Goal: Complete application form

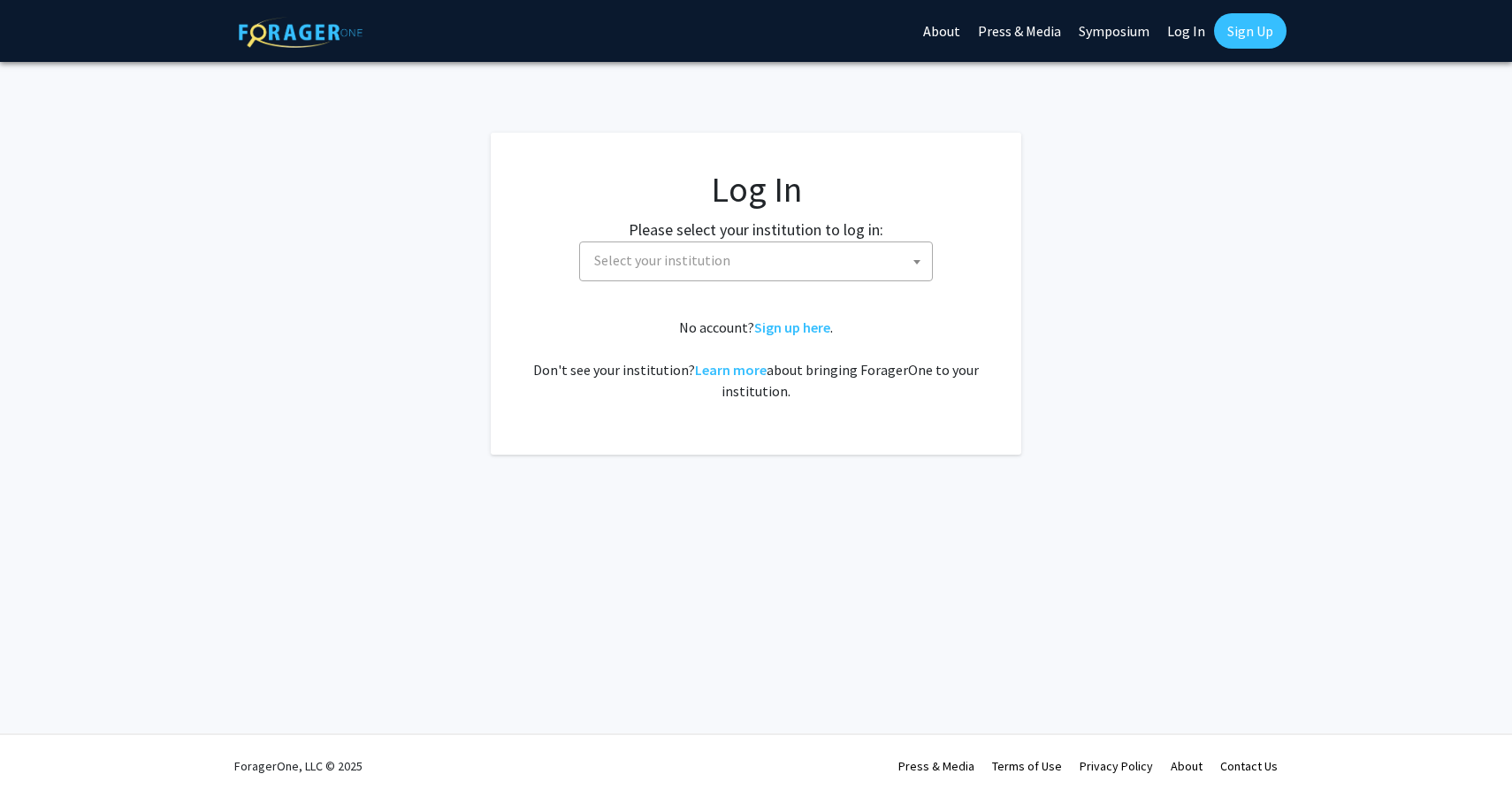
select select
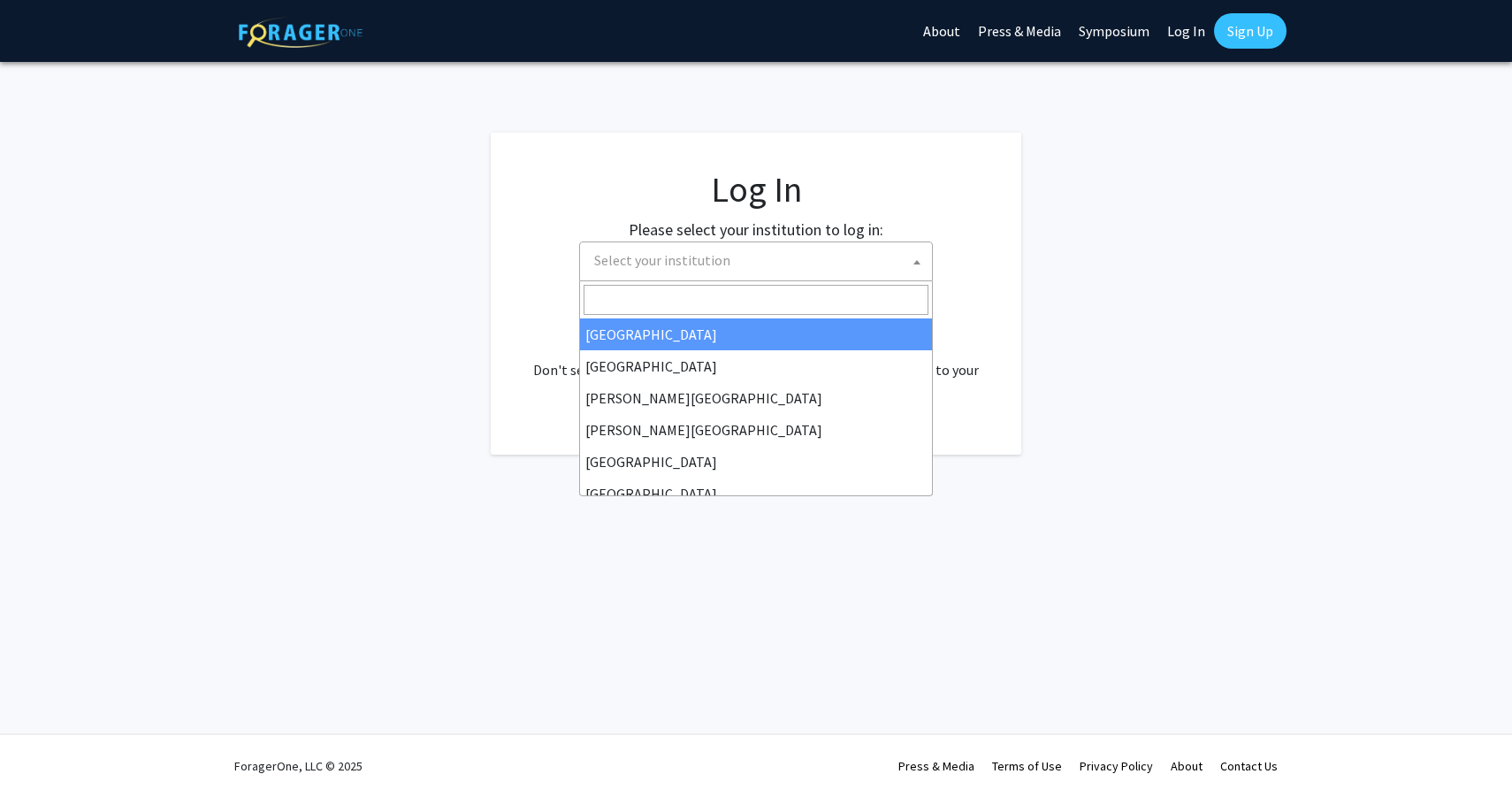
click at [819, 256] on span "Select your institution" at bounding box center [759, 260] width 345 height 36
type input "u"
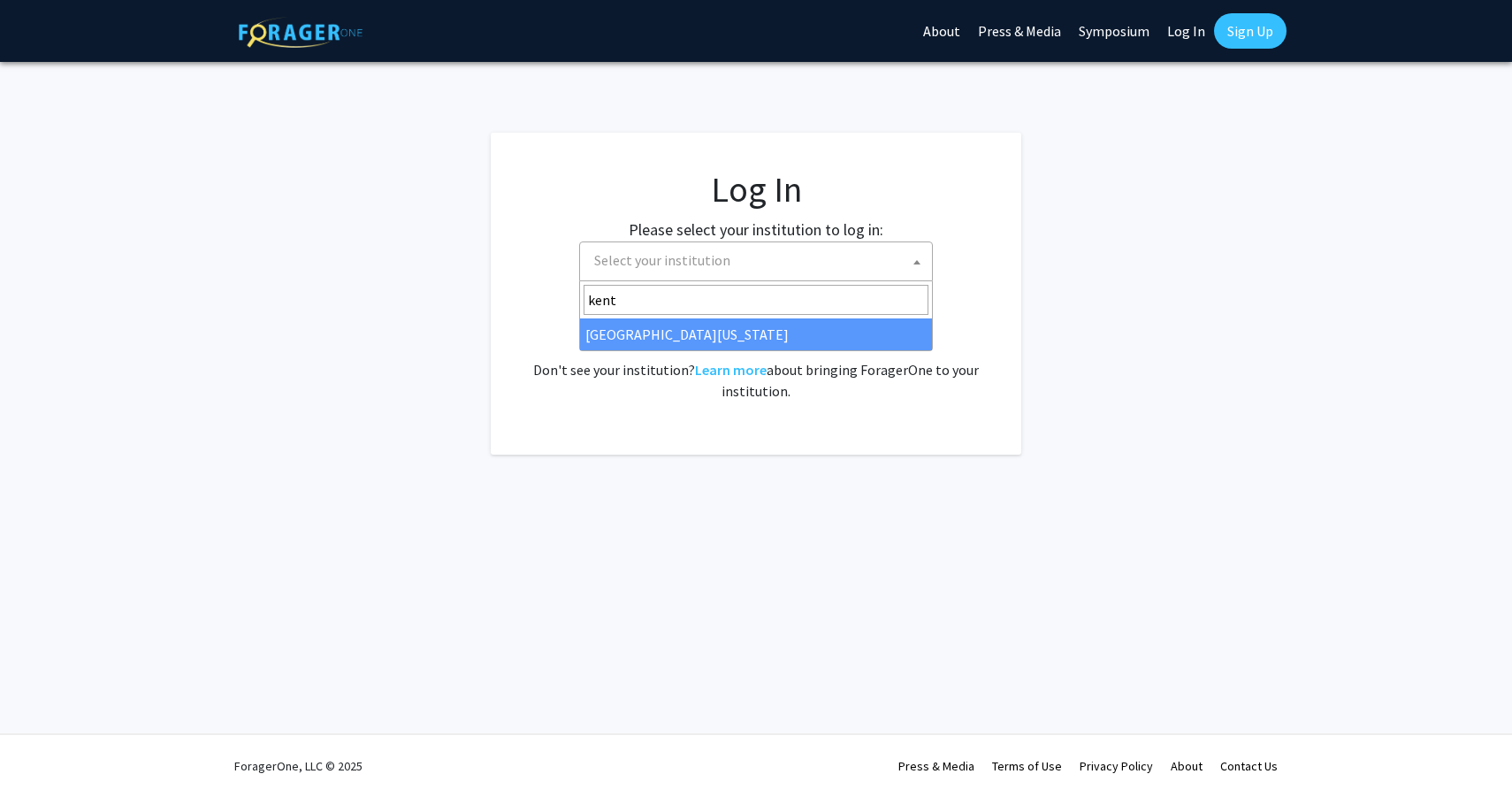
type input "kentu"
select select "13"
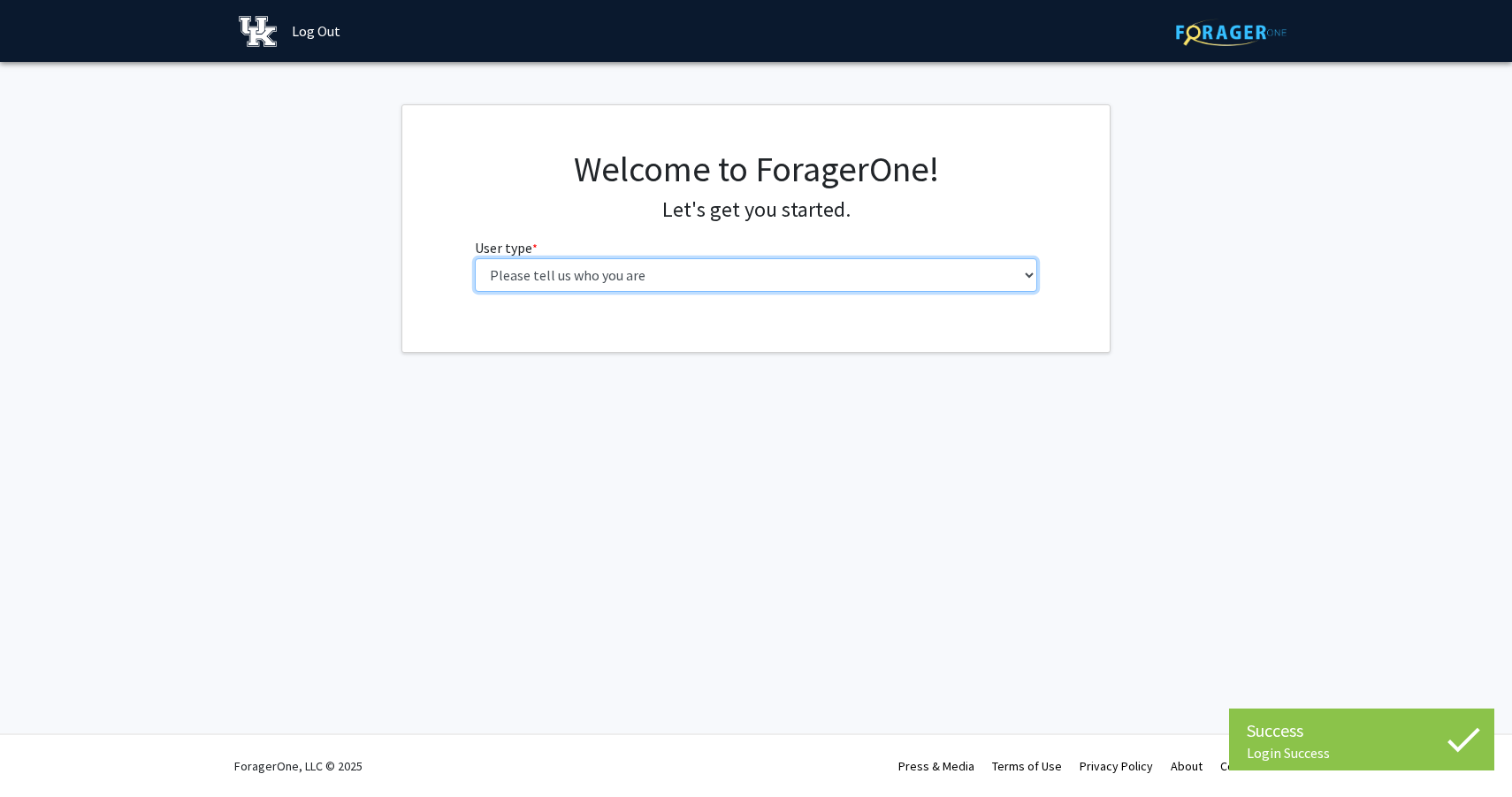
click at [770, 274] on select "Please tell us who you are Undergraduate Student Master's Student Doctoral Cand…" at bounding box center [756, 274] width 564 height 33
select select "1: undergrad"
click at [475, 258] on select "Please tell us who you are Undergraduate Student Master's Student Doctoral Cand…" at bounding box center [756, 274] width 564 height 33
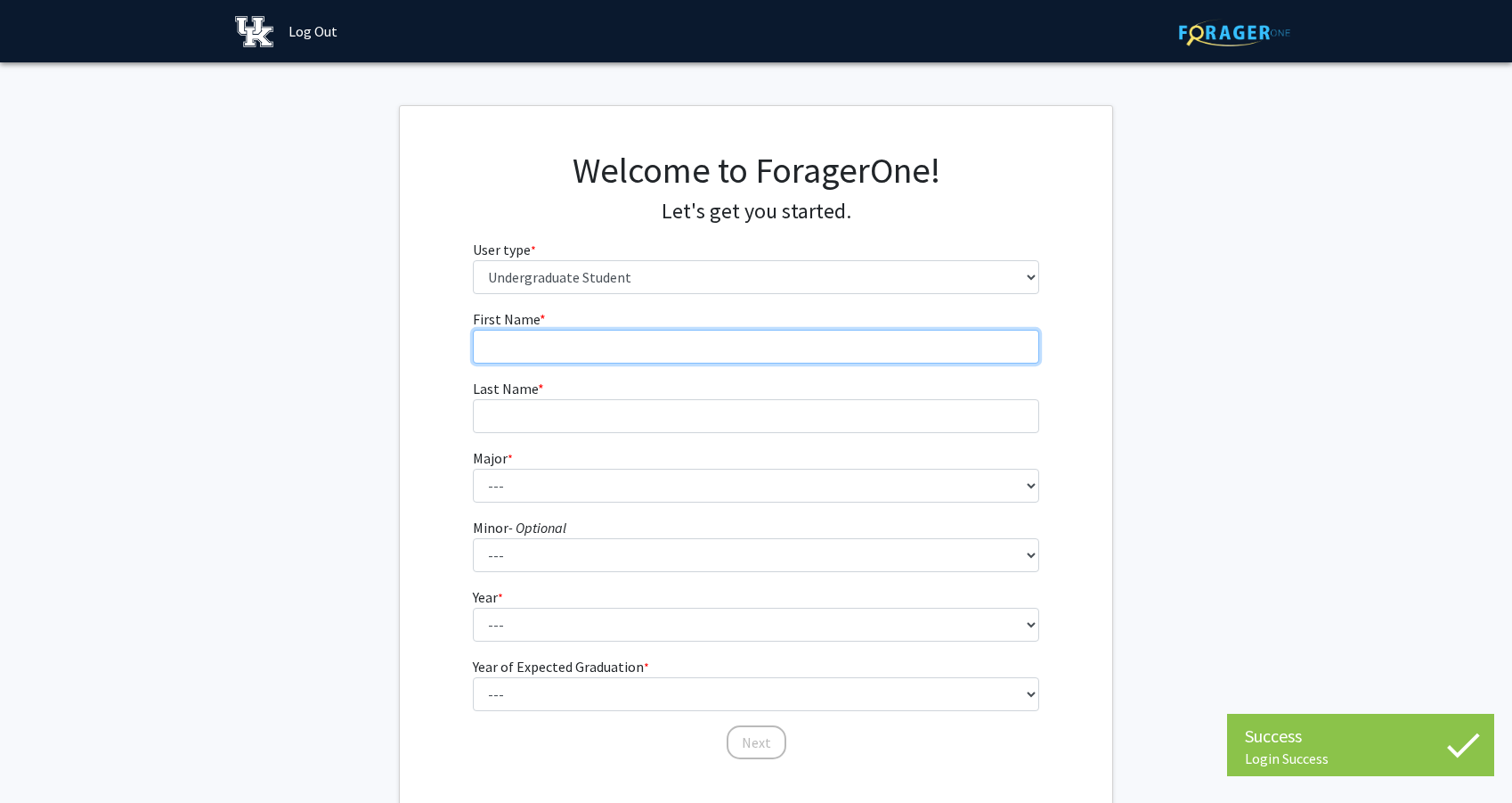
click at [757, 354] on input "First Name * required" at bounding box center [756, 346] width 568 height 33
type input "Hope"
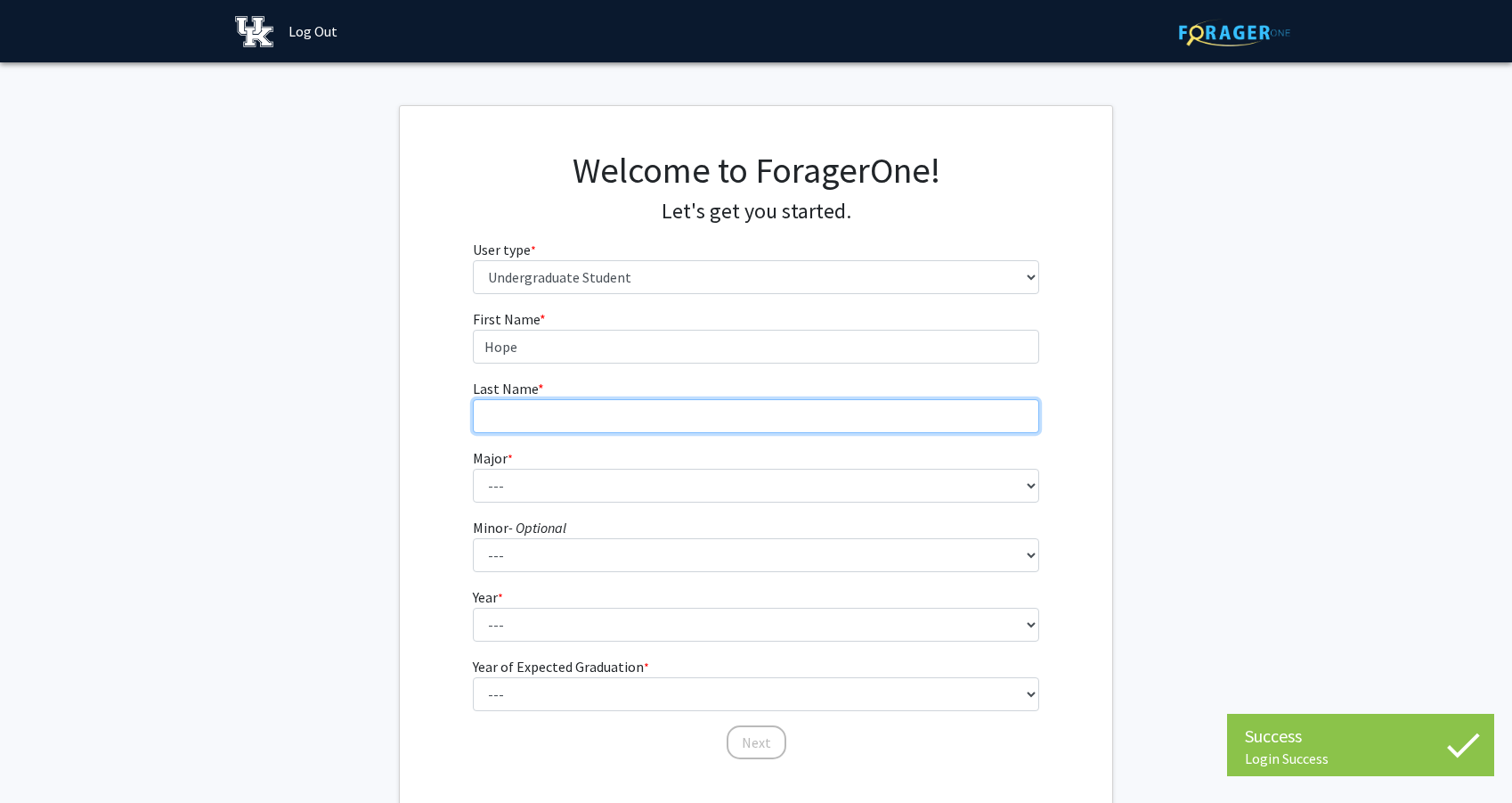
type input "[PERSON_NAME]"
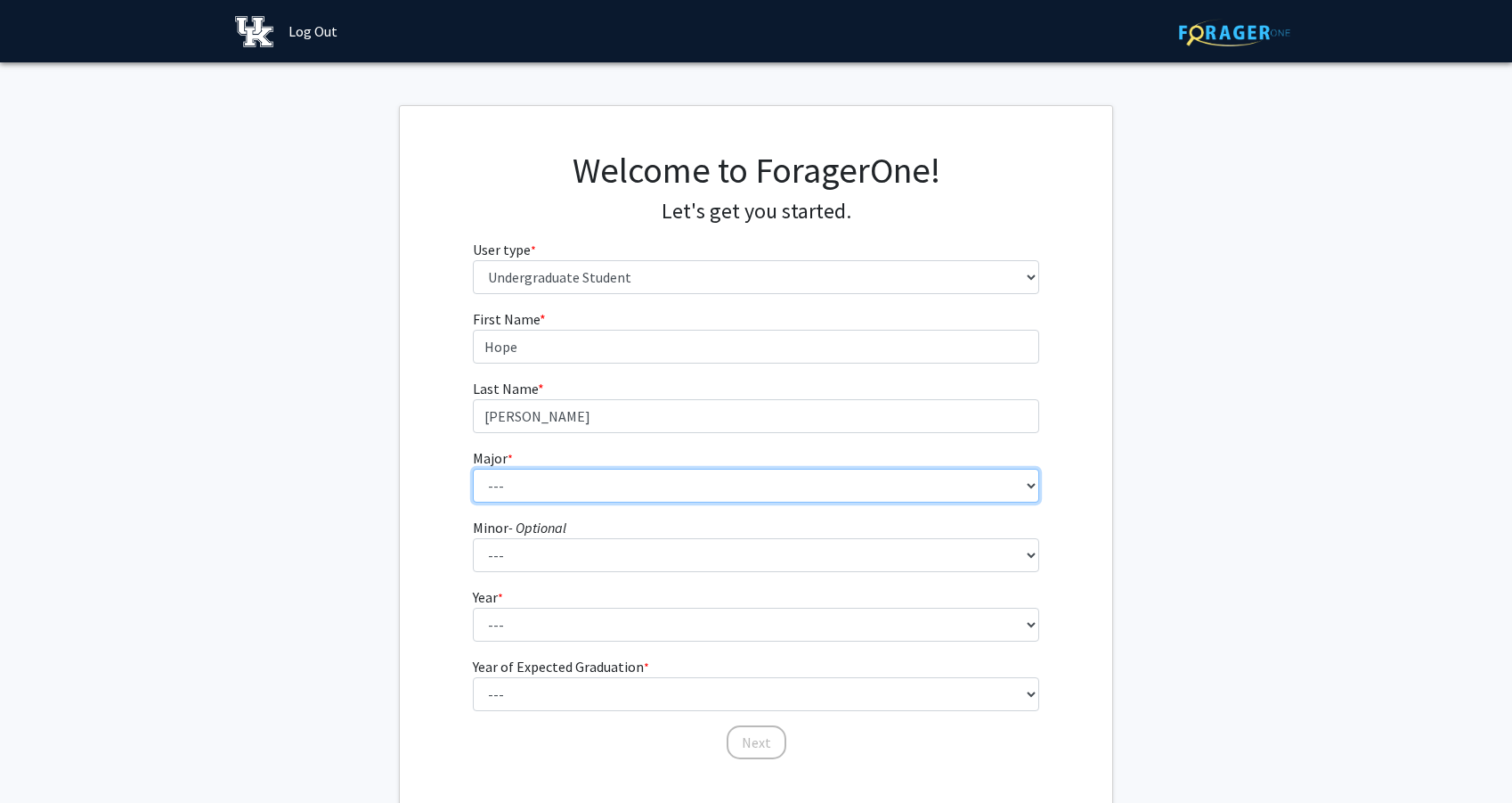
click at [570, 489] on select "--- Accounting Aerospace Engineering African American & Africana Studies Agricu…" at bounding box center [756, 485] width 568 height 33
select select "64: 900"
click at [473, 468] on select "--- Accounting Aerospace Engineering African American & Africana Studies Agricu…" at bounding box center [756, 485] width 568 height 33
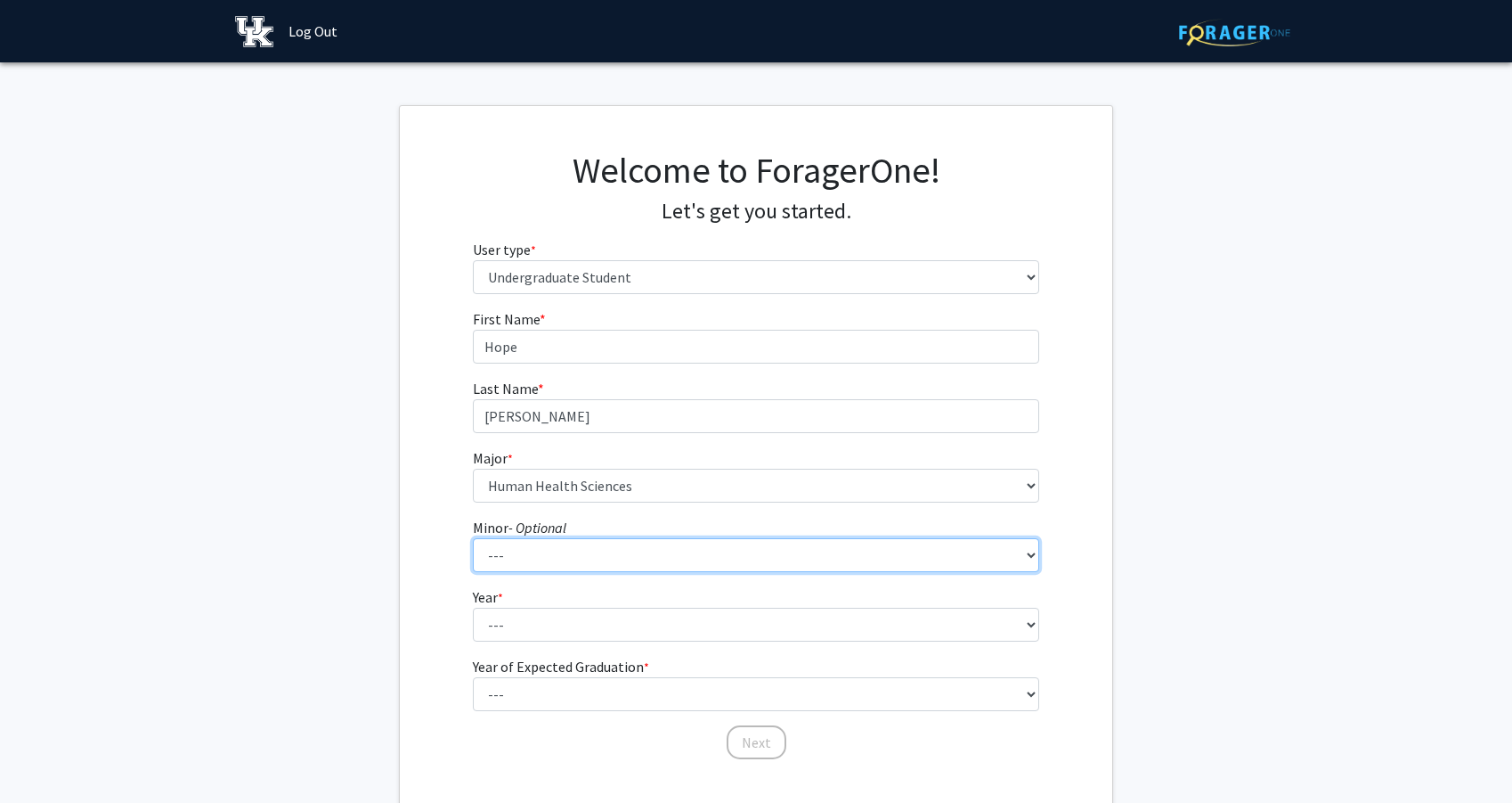
click at [620, 552] on select "--- African American & Africana Studies Agricultural Economics American Studies…" at bounding box center [756, 555] width 568 height 33
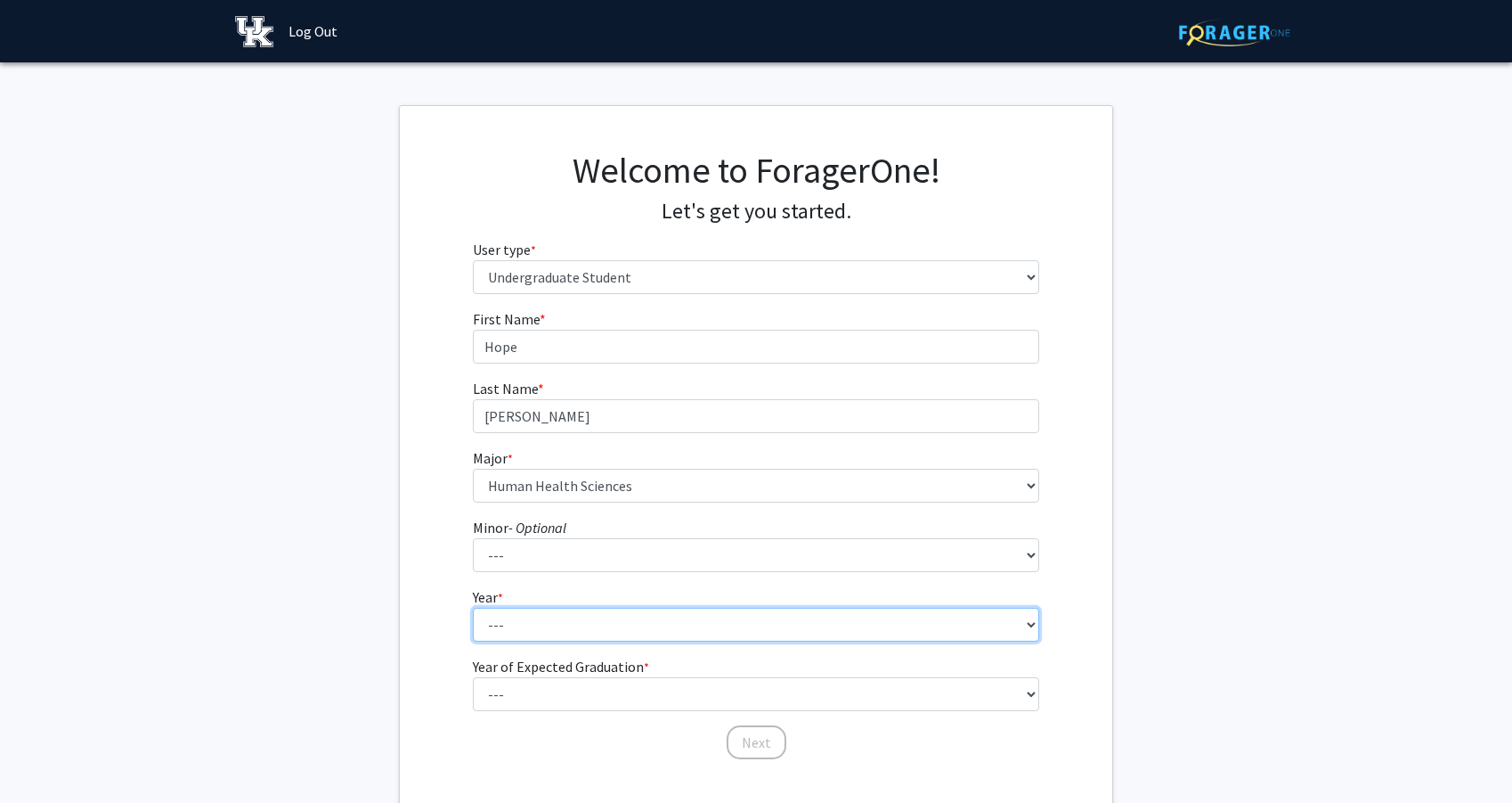
click at [823, 636] on select "--- First-year Sophomore Junior Senior Postbaccalaureate Certificate" at bounding box center [756, 625] width 568 height 33
select select "1: first-year"
click at [473, 608] on select "--- First-year Sophomore Junior Senior Postbaccalaureate Certificate" at bounding box center [756, 625] width 568 height 33
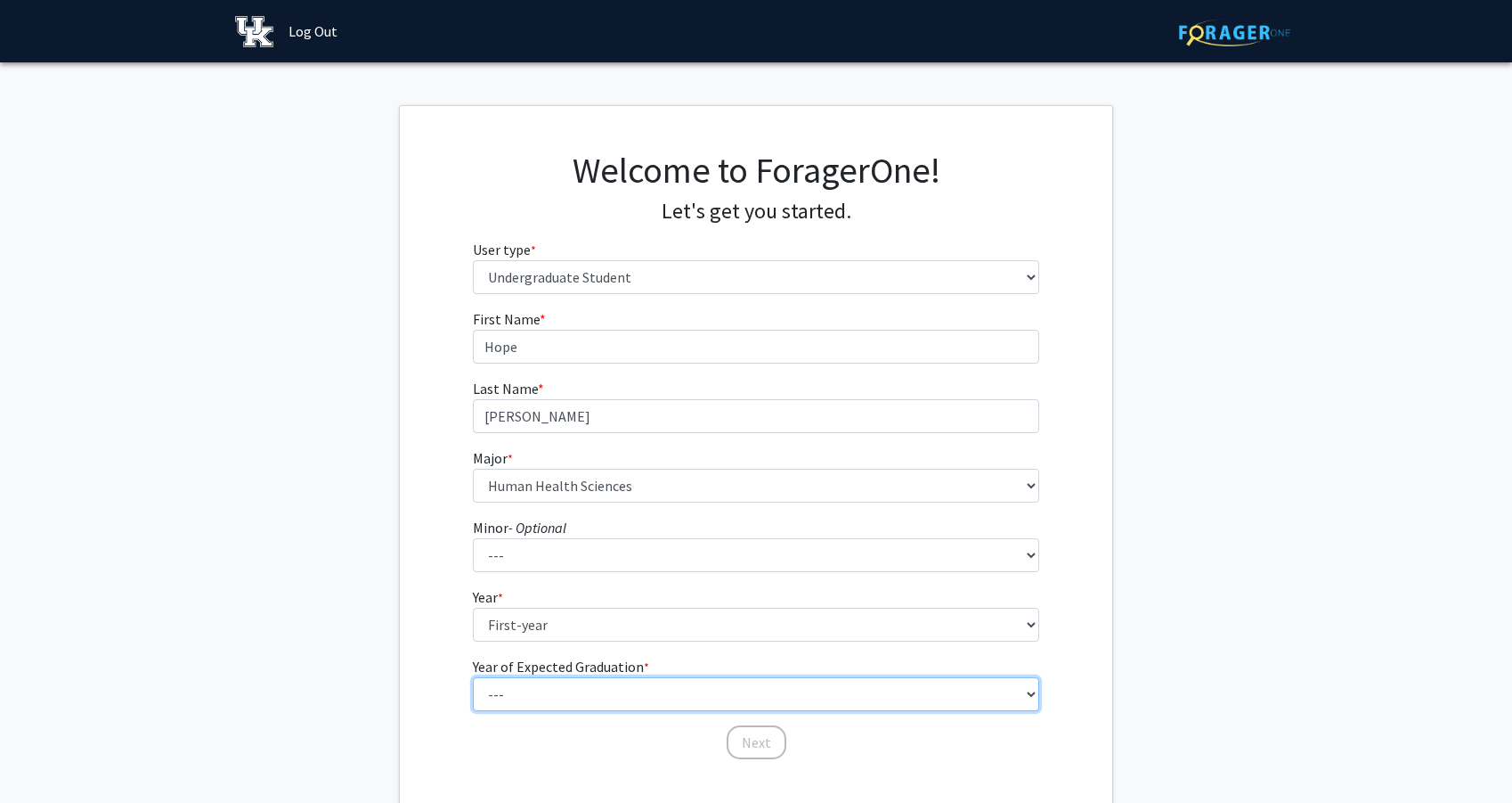
click at [872, 698] on select "--- 2025 2026 2027 2028 2029 2030 2031 2032 2033 2034" at bounding box center [756, 694] width 568 height 33
select select "5: 2029"
click at [473, 677] on select "--- 2025 2026 2027 2028 2029 2030 2031 2032 2033 2034" at bounding box center [756, 694] width 568 height 33
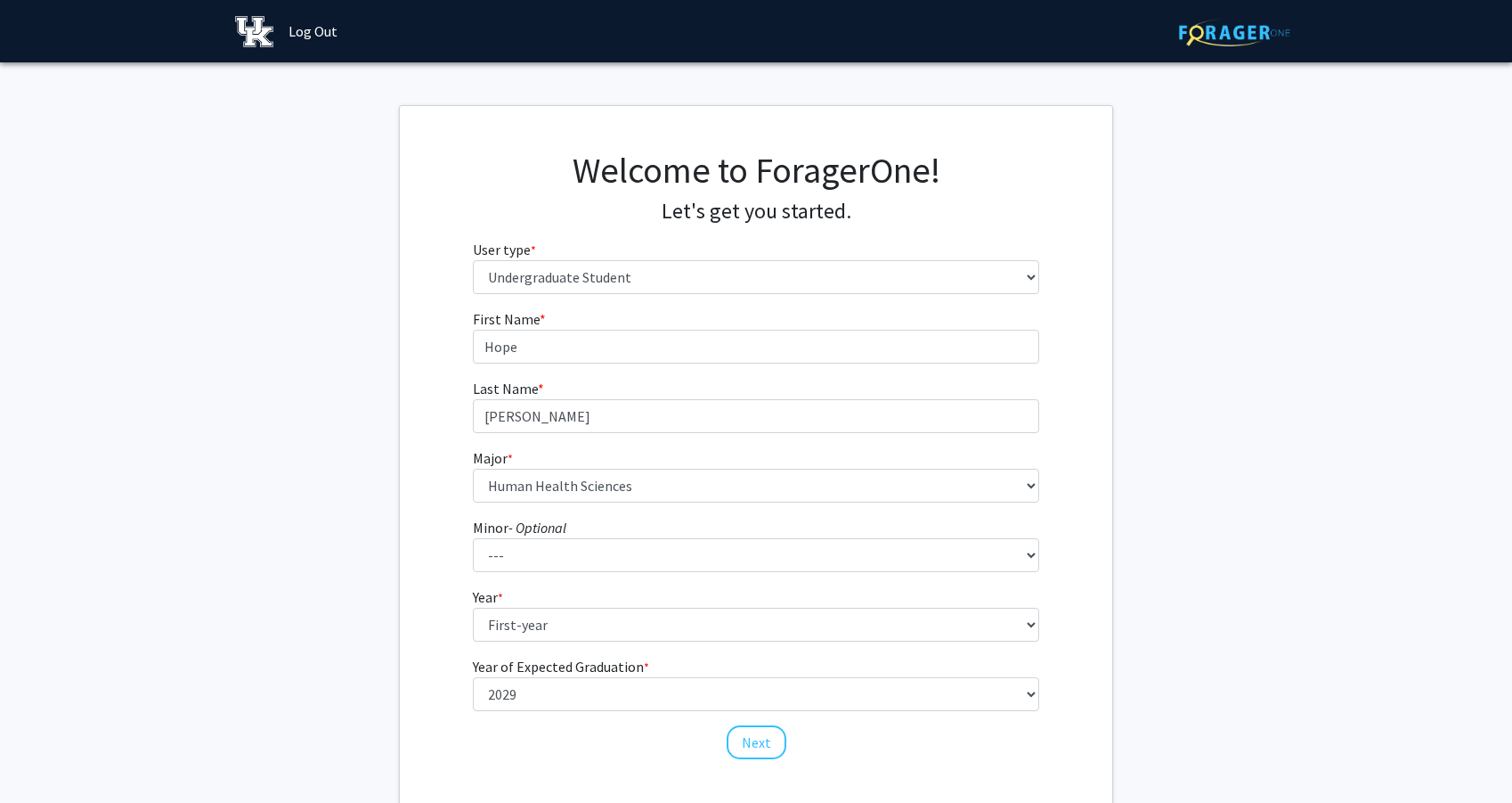
click at [1078, 596] on div "First Name * required Hope Last Name * required [PERSON_NAME] Major * required …" at bounding box center [756, 534] width 712 height 453
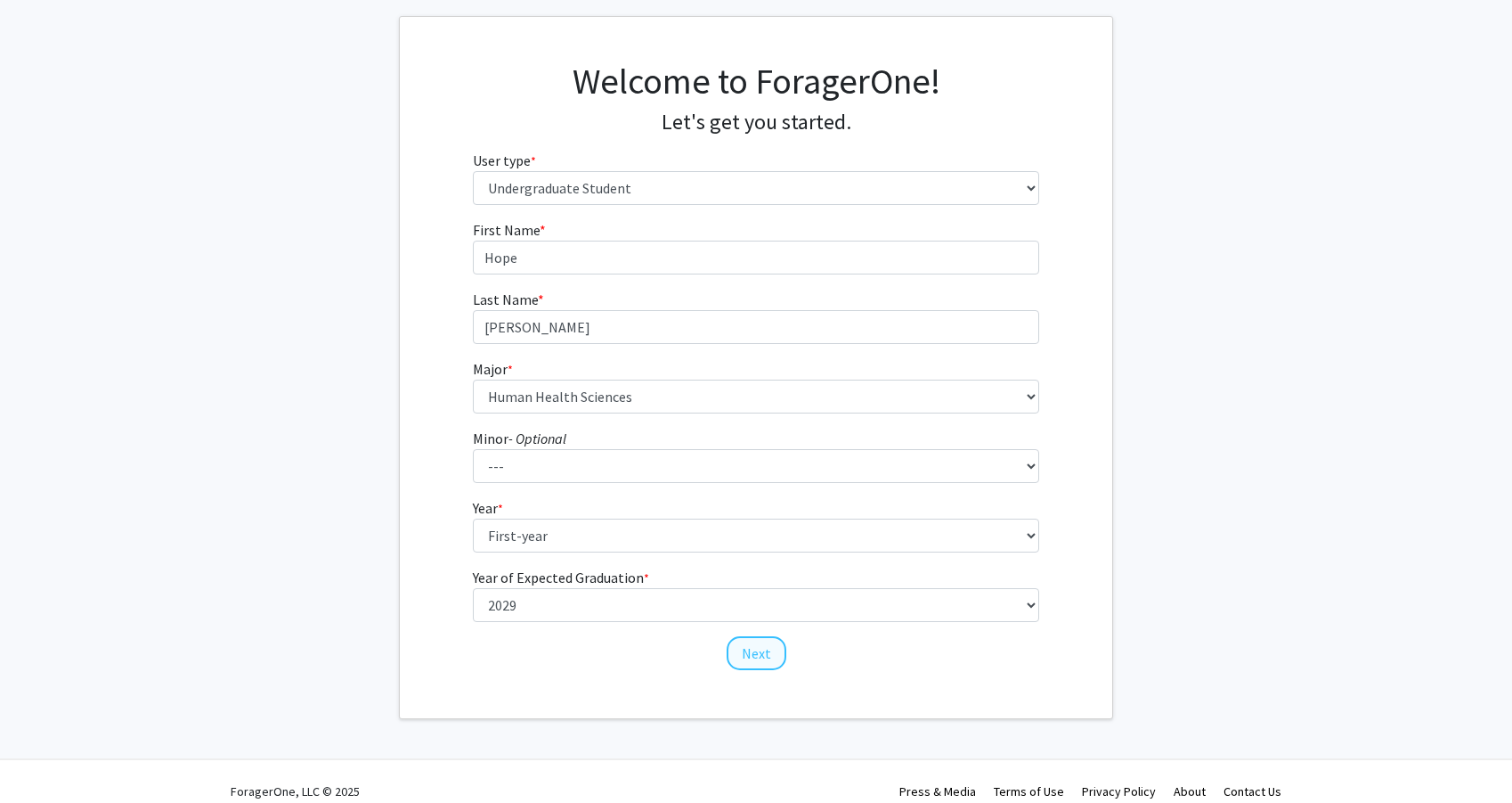
scroll to position [92, 0]
click at [759, 660] on button "Next" at bounding box center [756, 650] width 60 height 33
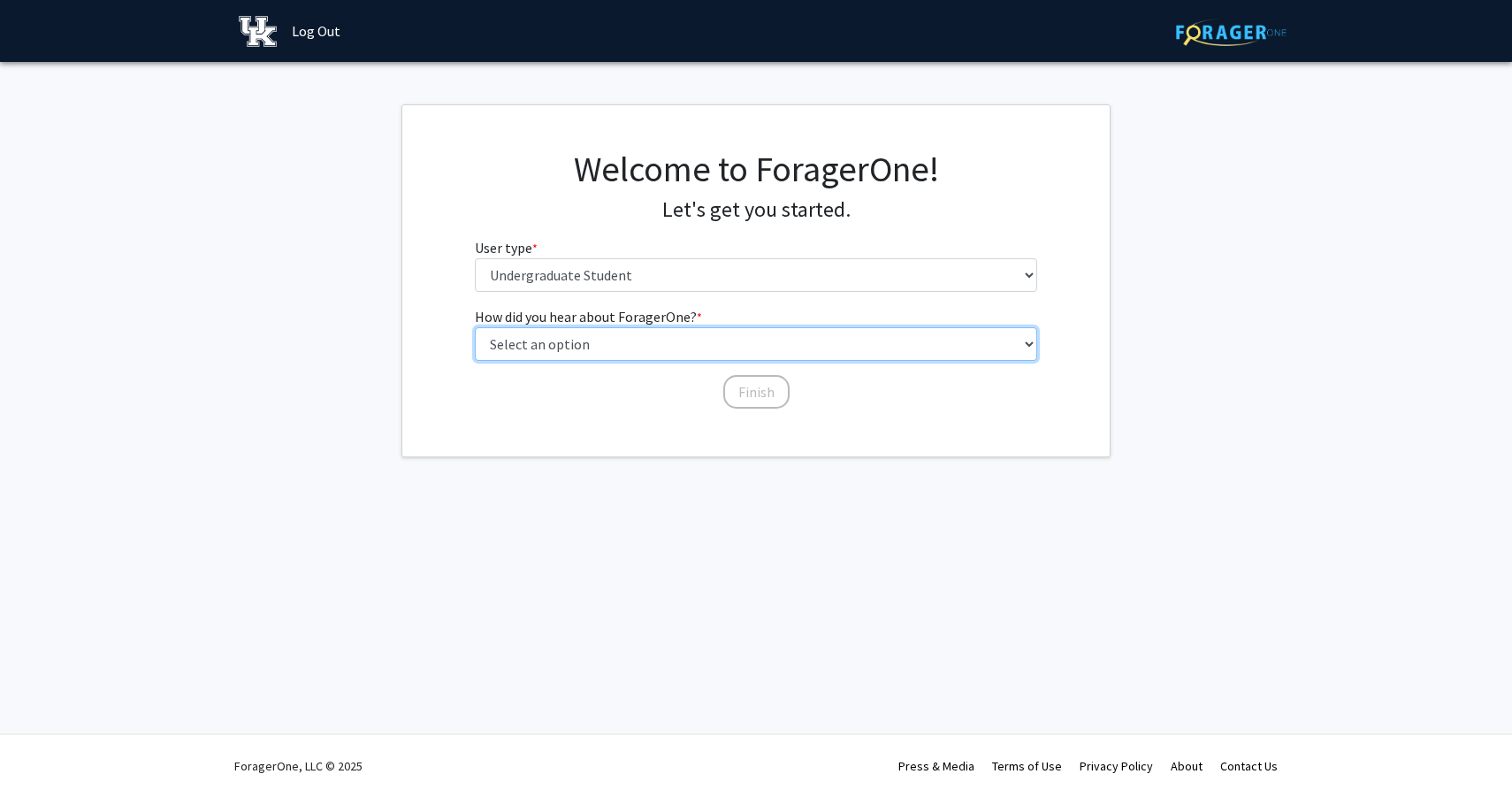
click at [674, 339] on select "Select an option Peer/student recommendation Faculty/staff recommendation Unive…" at bounding box center [756, 344] width 564 height 33
select select "2: faculty_recommendation"
click at [475, 327] on select "Select an option Peer/student recommendation Faculty/staff recommendation Unive…" at bounding box center [756, 344] width 564 height 33
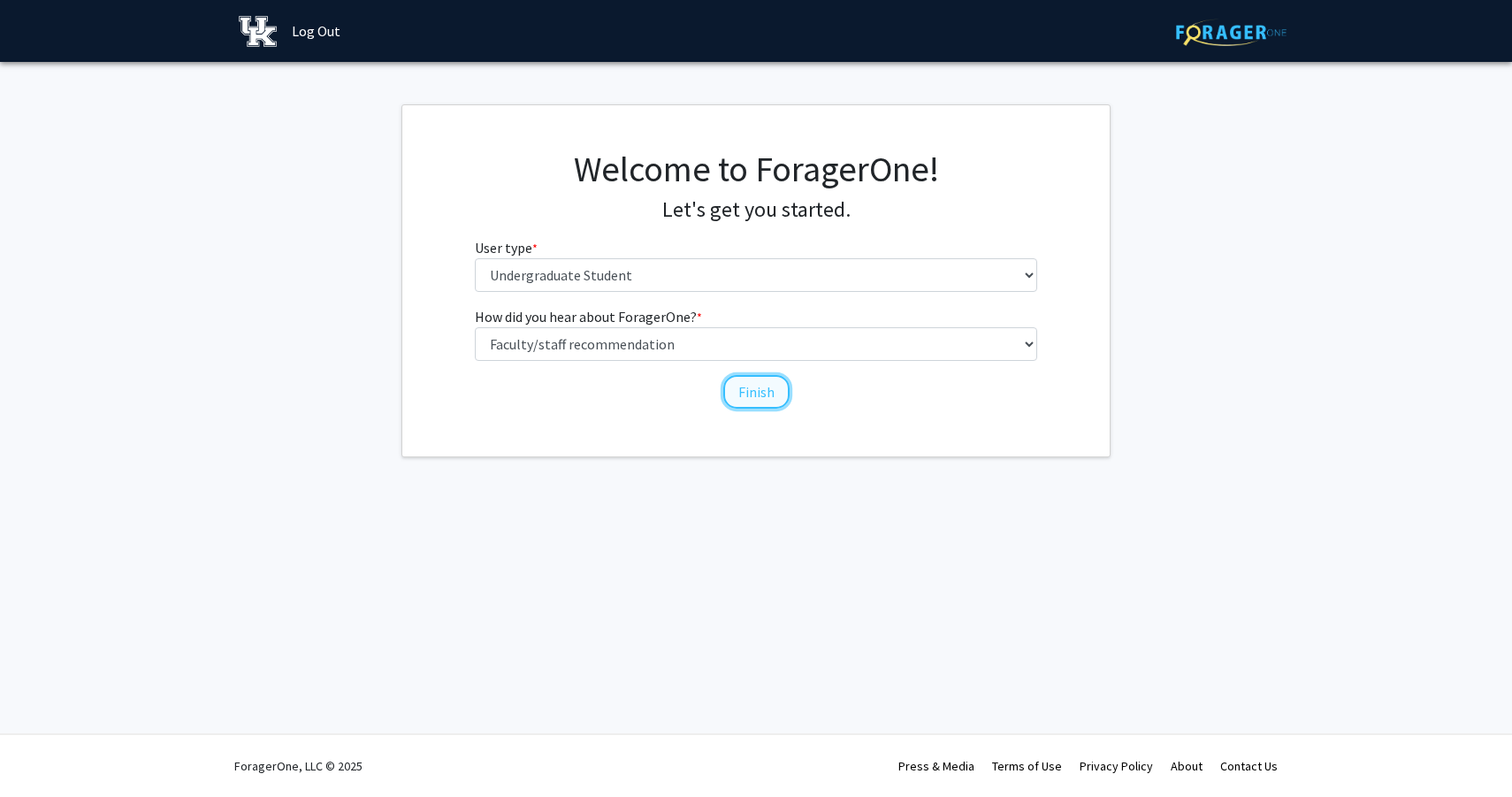
click at [763, 403] on button "Finish" at bounding box center [757, 392] width 66 height 33
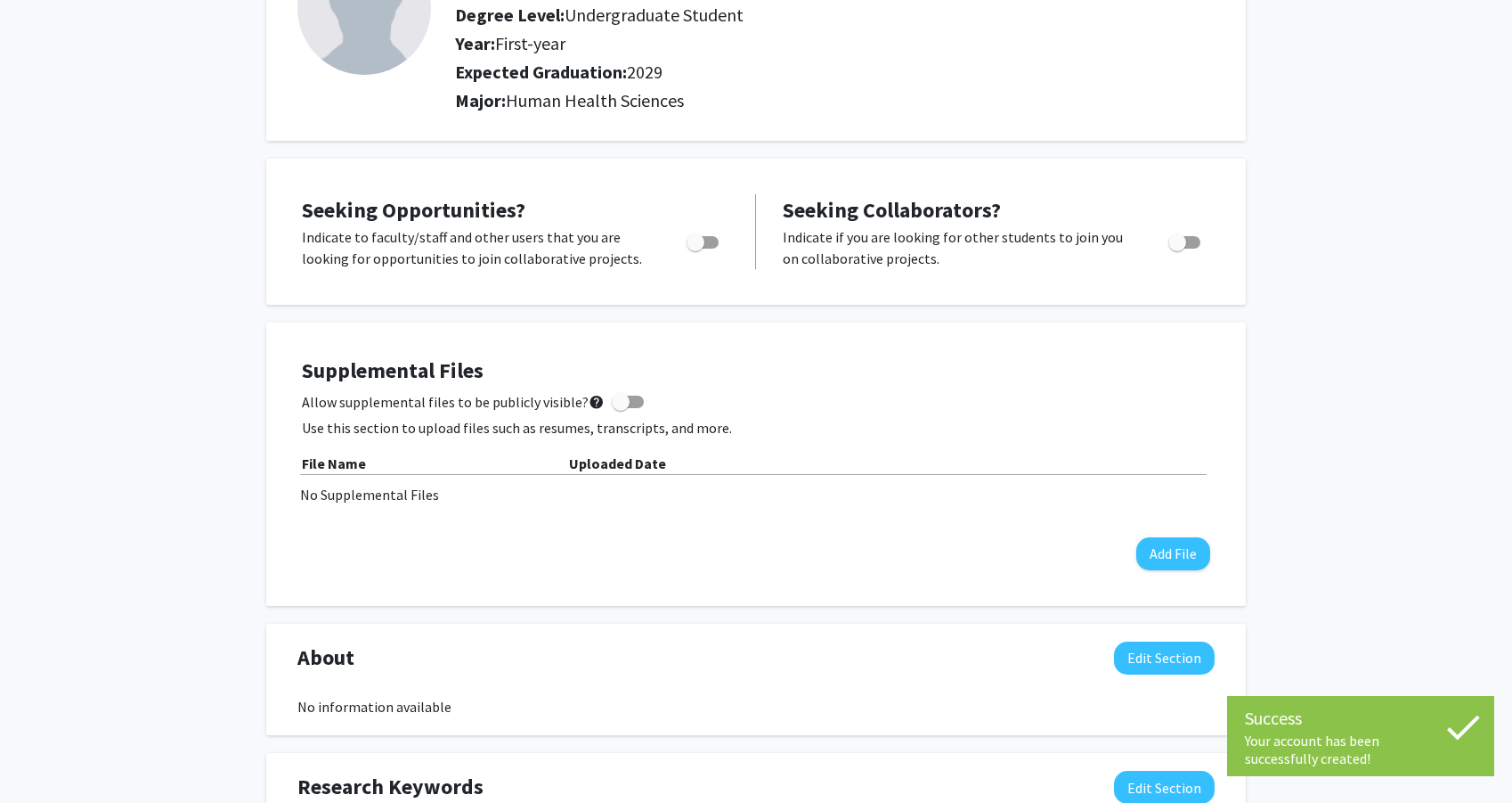
scroll to position [179, 0]
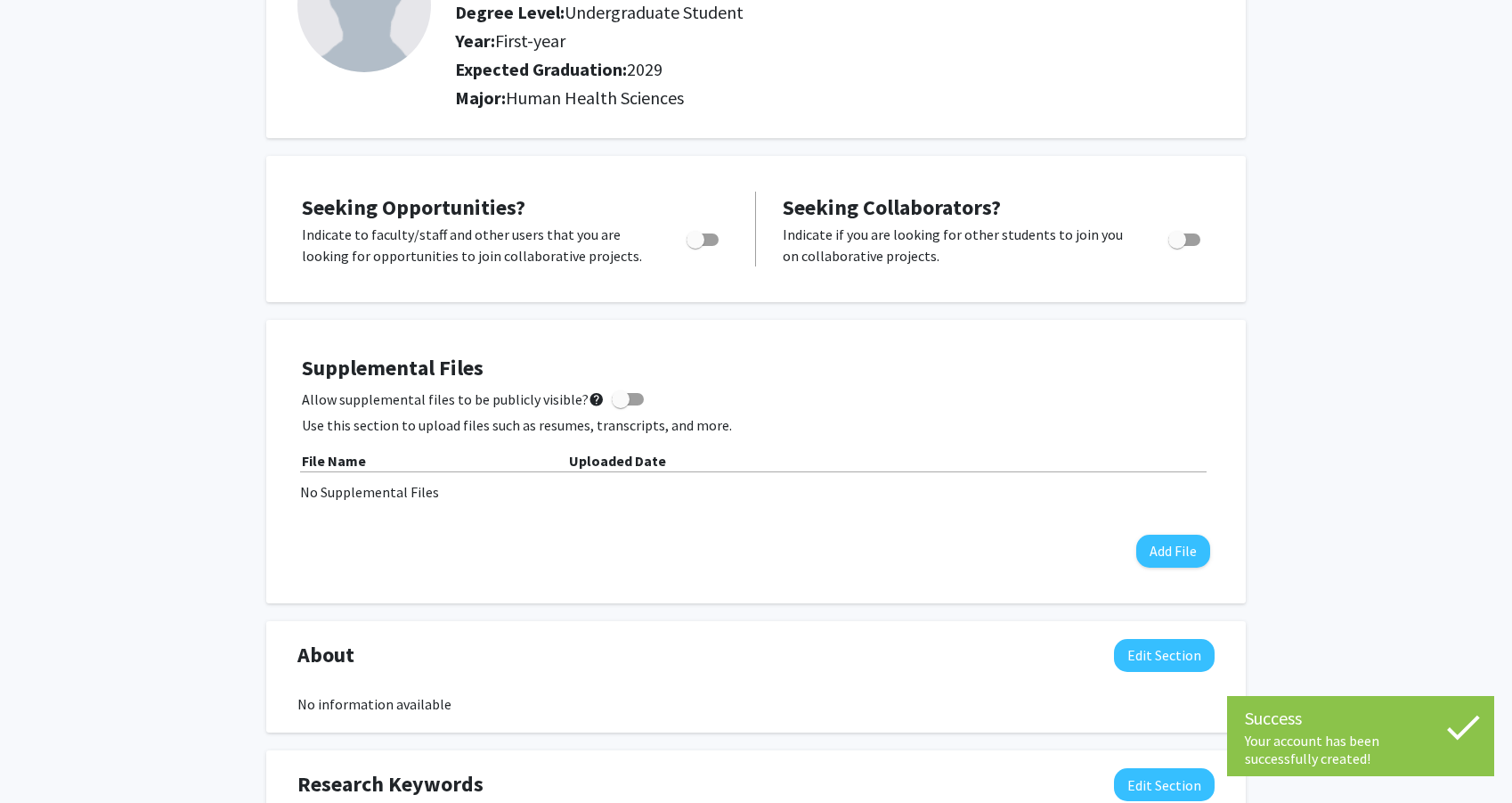
click at [705, 231] on label "Toggle" at bounding box center [699, 240] width 39 height 22
click at [696, 246] on input "Are you actively seeking opportunities?" at bounding box center [695, 246] width 1 height 1
checkbox input "true"
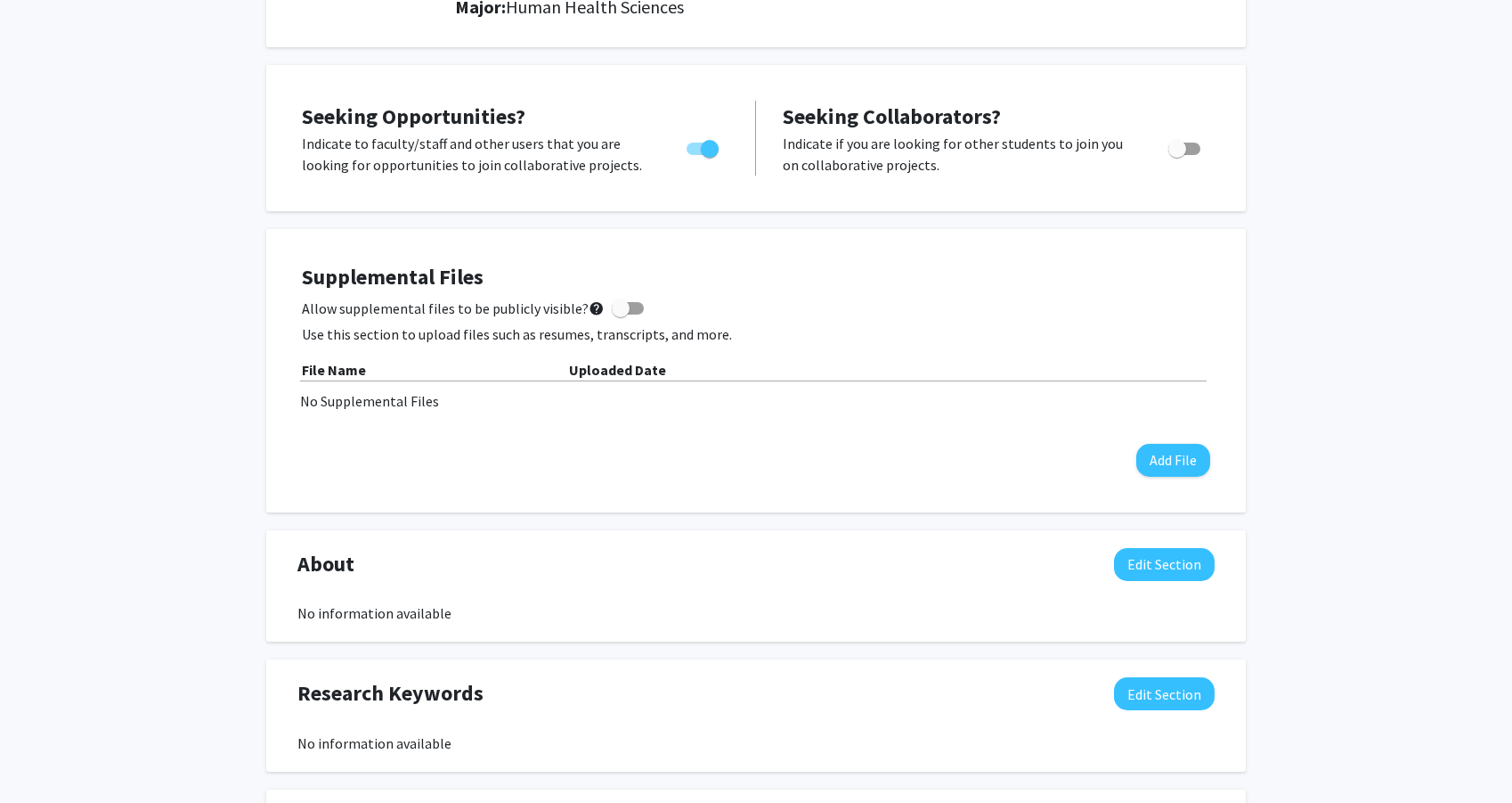
scroll to position [0, 0]
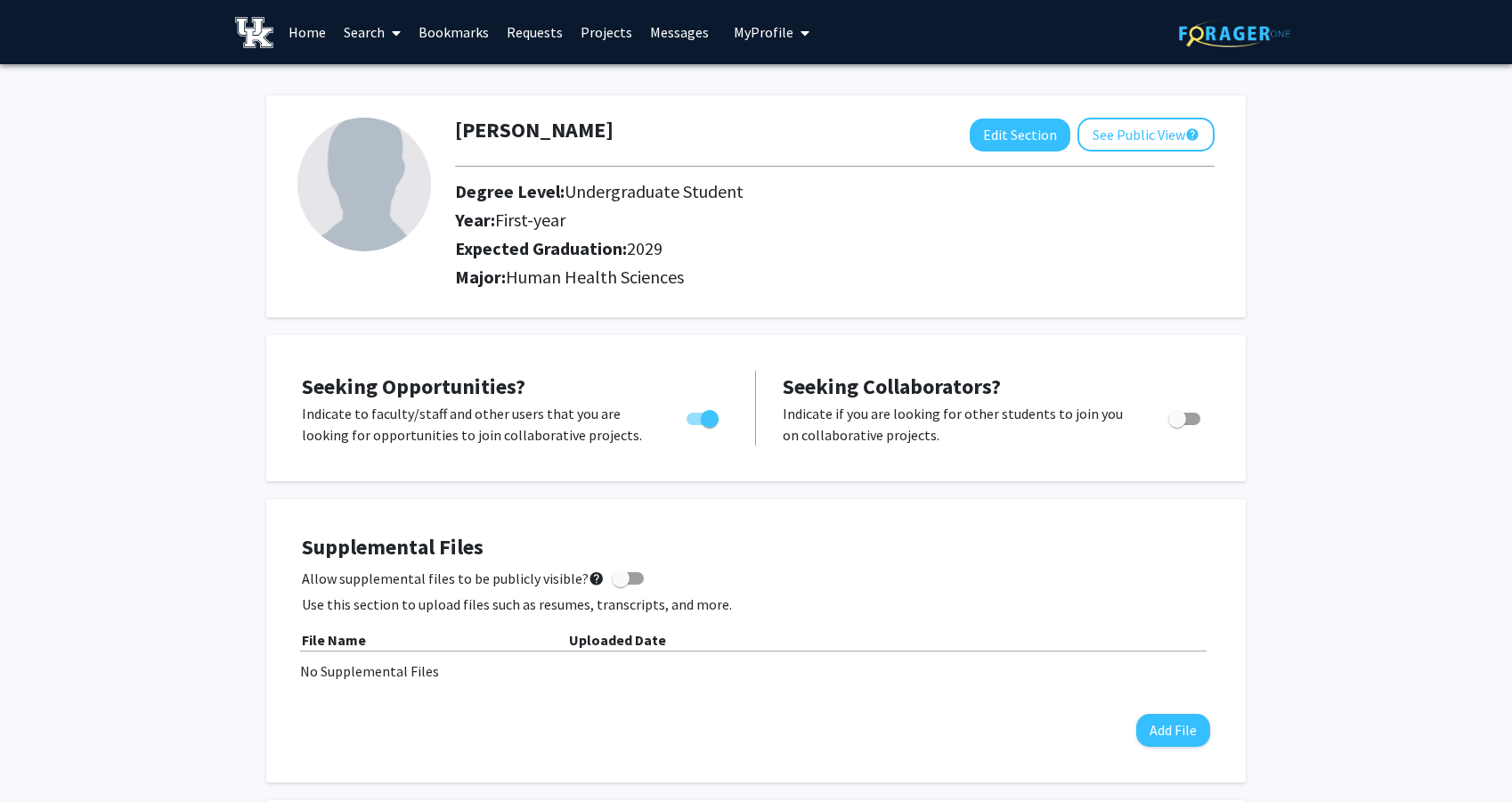
click at [310, 25] on link "Home" at bounding box center [307, 31] width 55 height 62
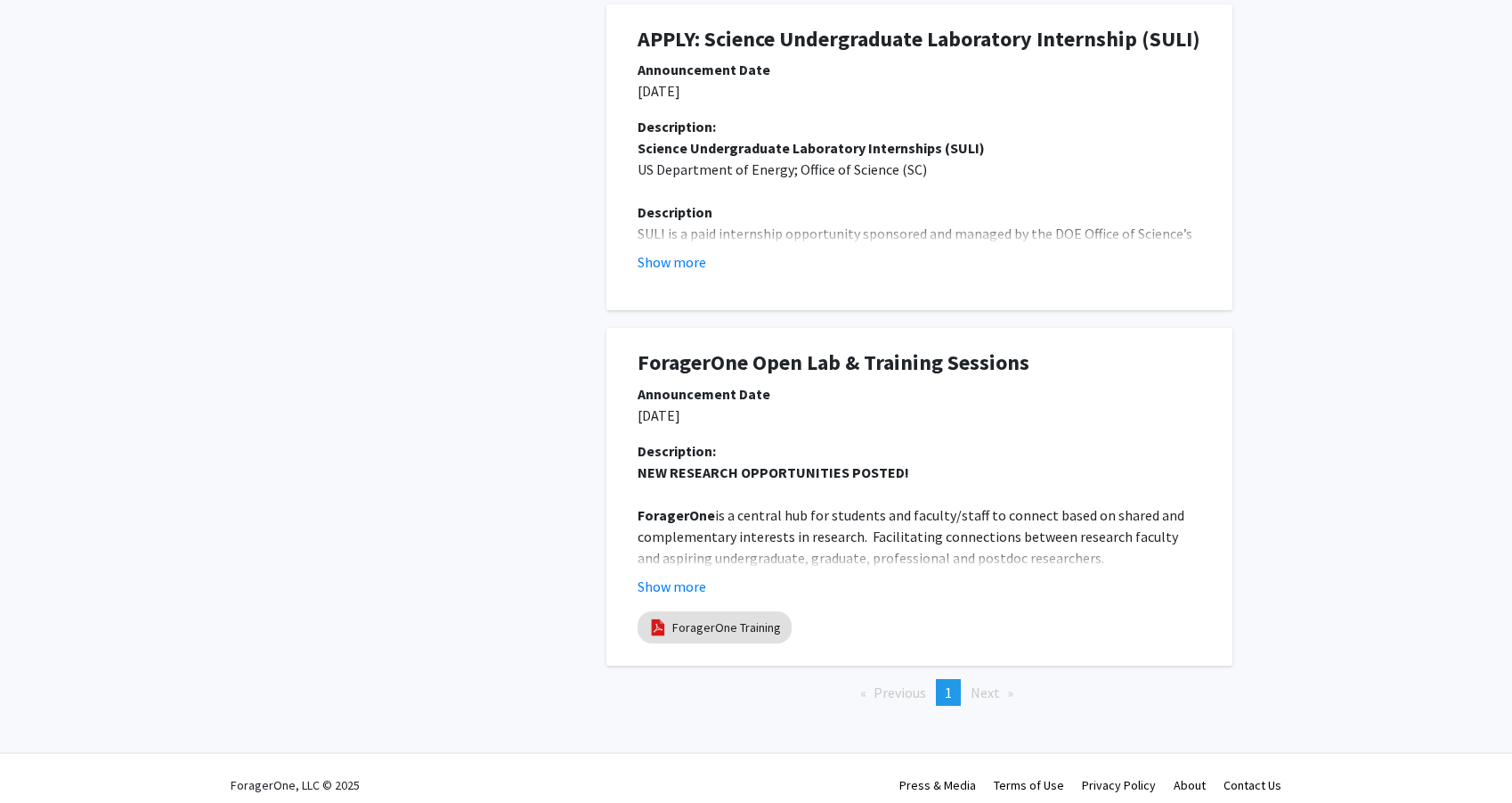
scroll to position [932, 0]
